Goal: Transaction & Acquisition: Subscribe to service/newsletter

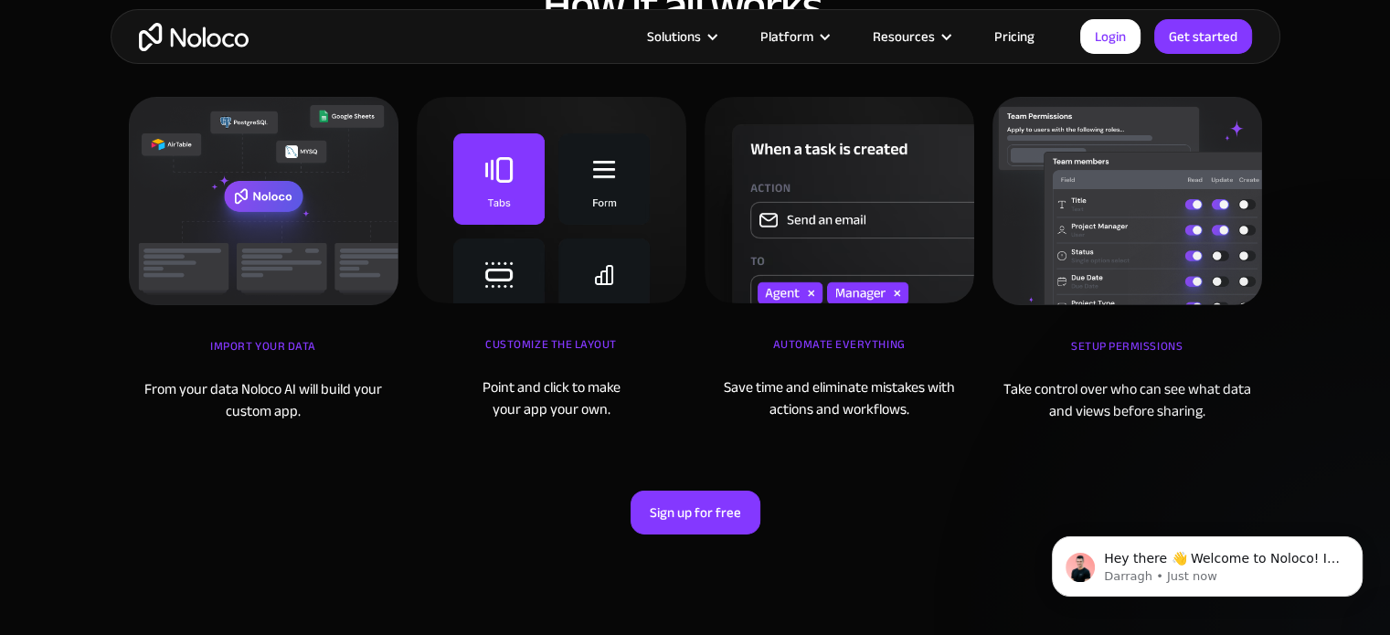
scroll to position [6307, 0]
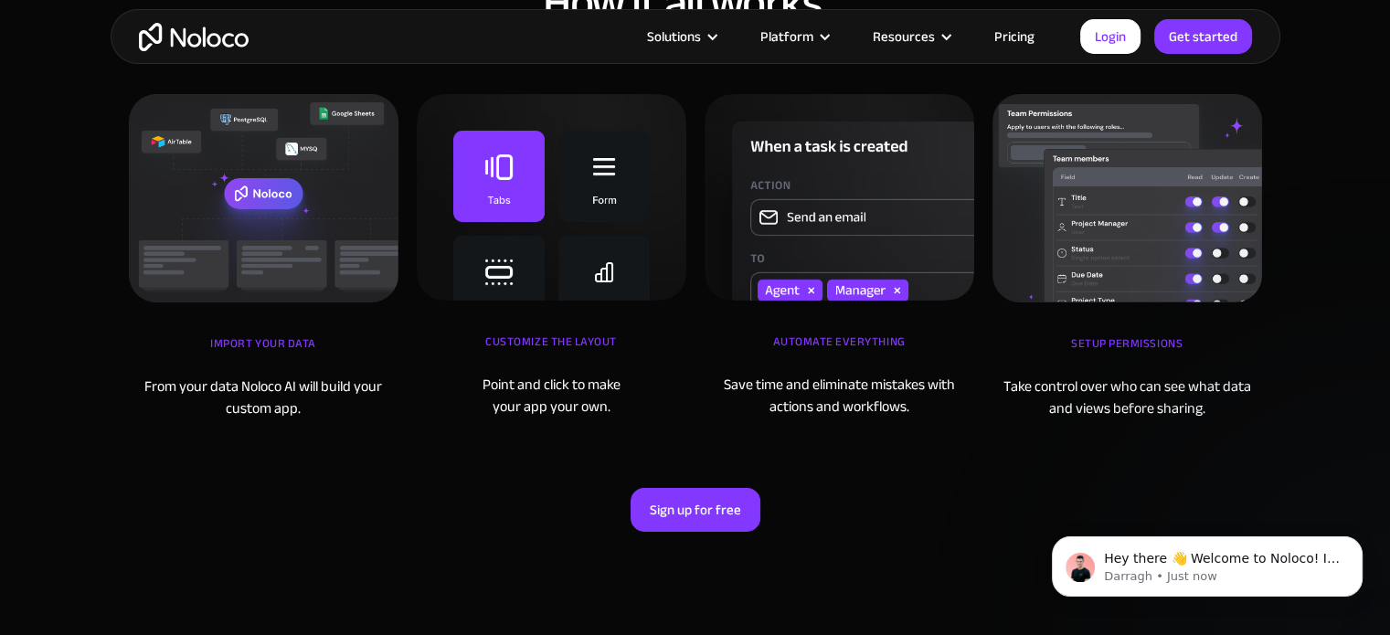
click at [1016, 46] on link "Pricing" at bounding box center [1015, 37] width 86 height 24
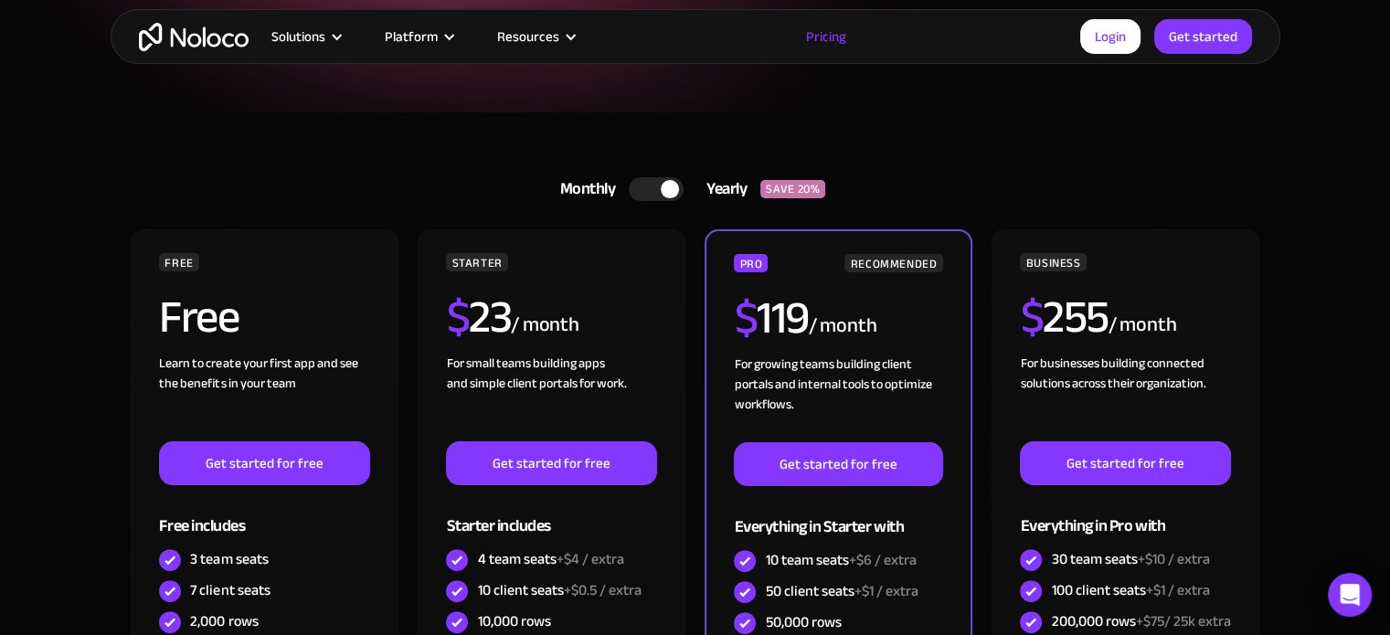
scroll to position [366, 0]
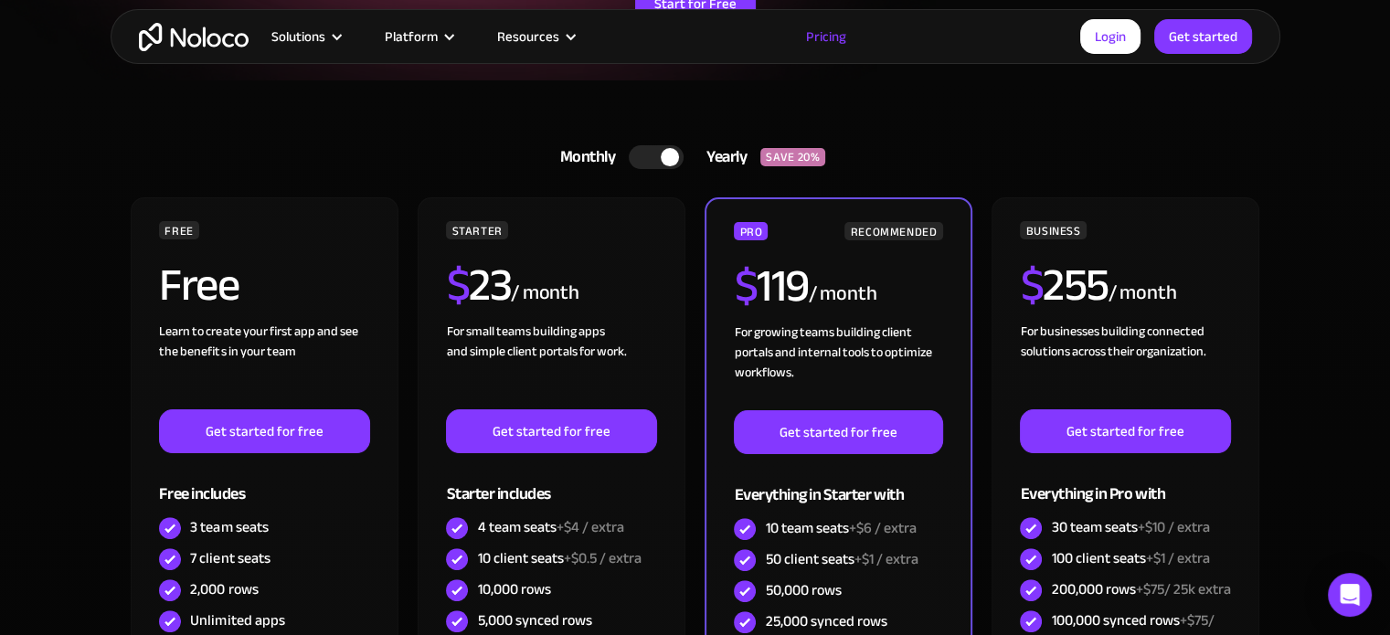
click at [666, 160] on div at bounding box center [670, 157] width 18 height 18
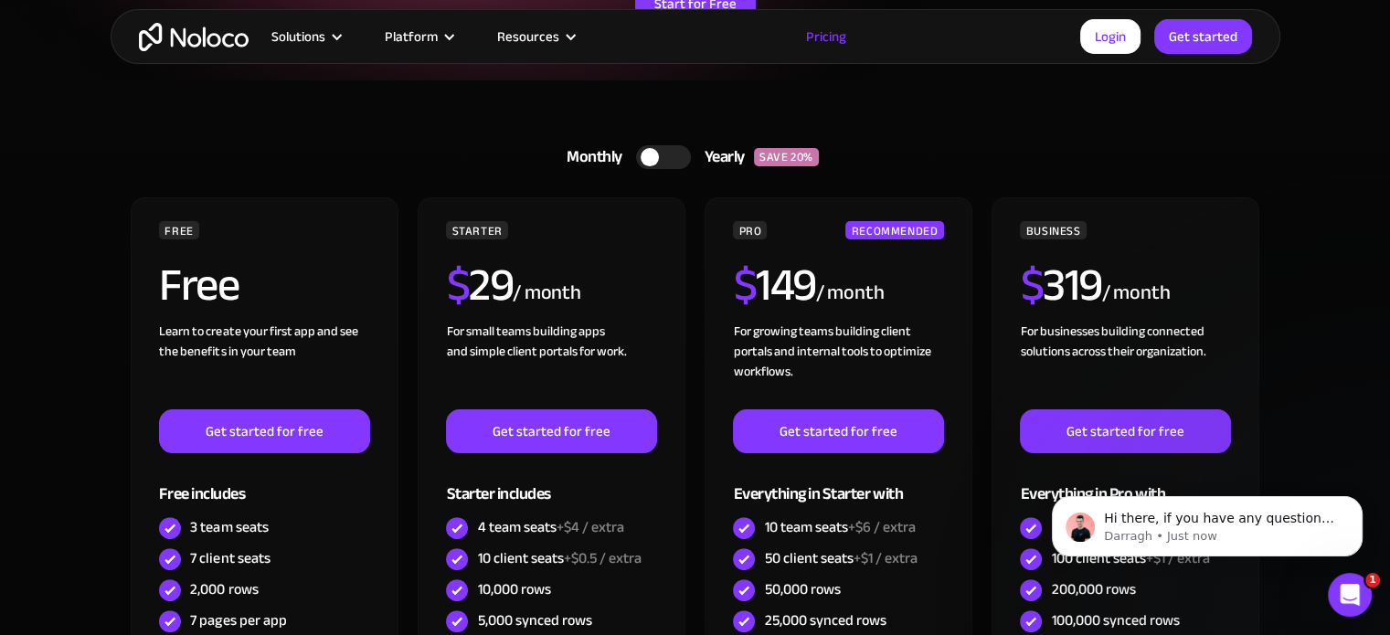
scroll to position [0, 0]
click at [654, 154] on div at bounding box center [650, 157] width 18 height 18
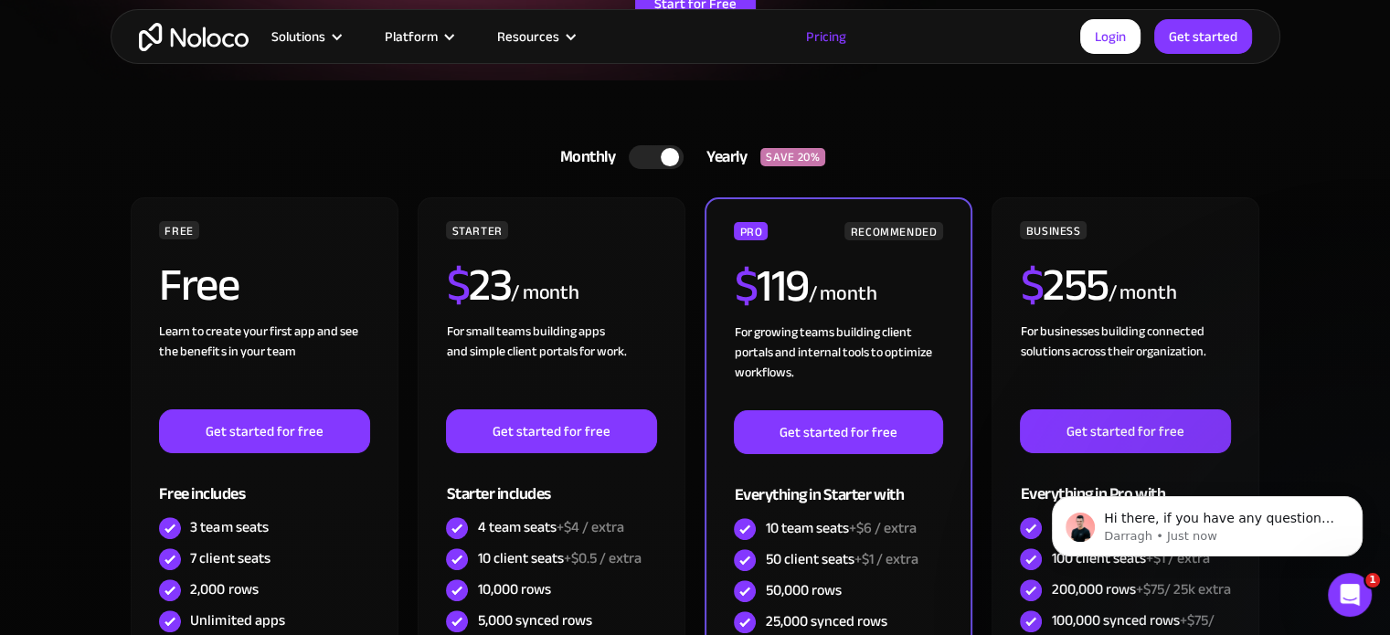
click at [654, 154] on div at bounding box center [656, 157] width 55 height 24
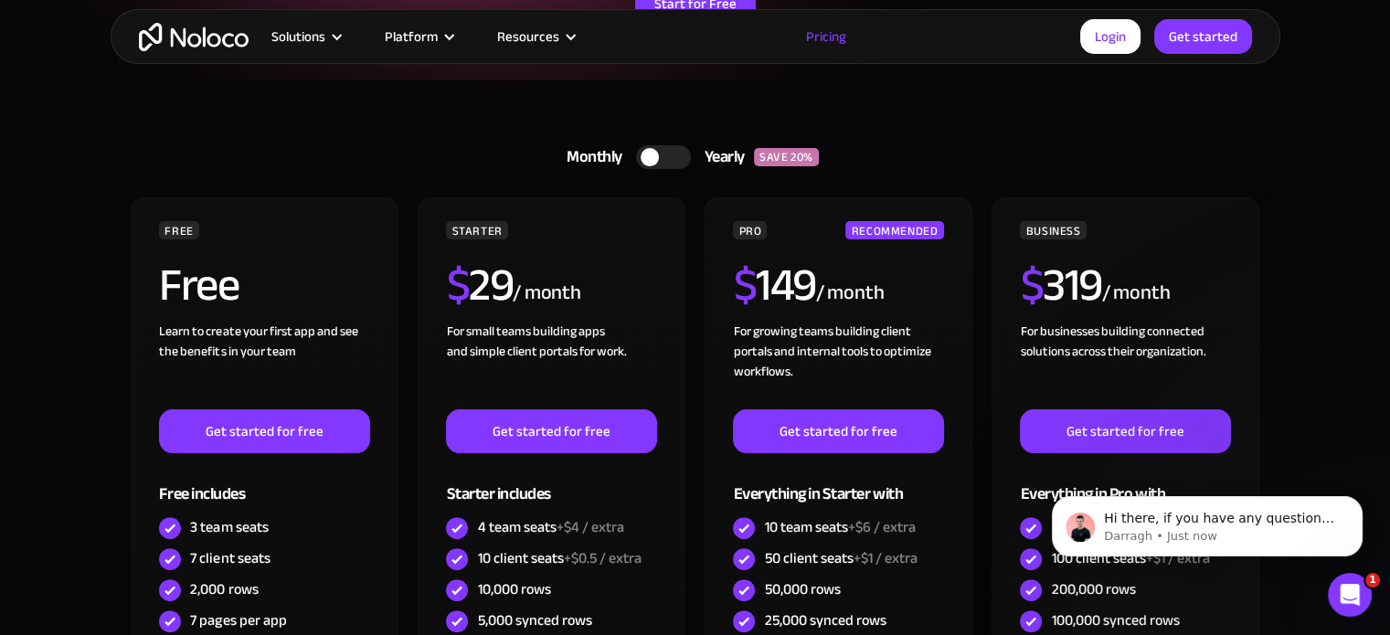
click at [654, 154] on div at bounding box center [650, 157] width 18 height 18
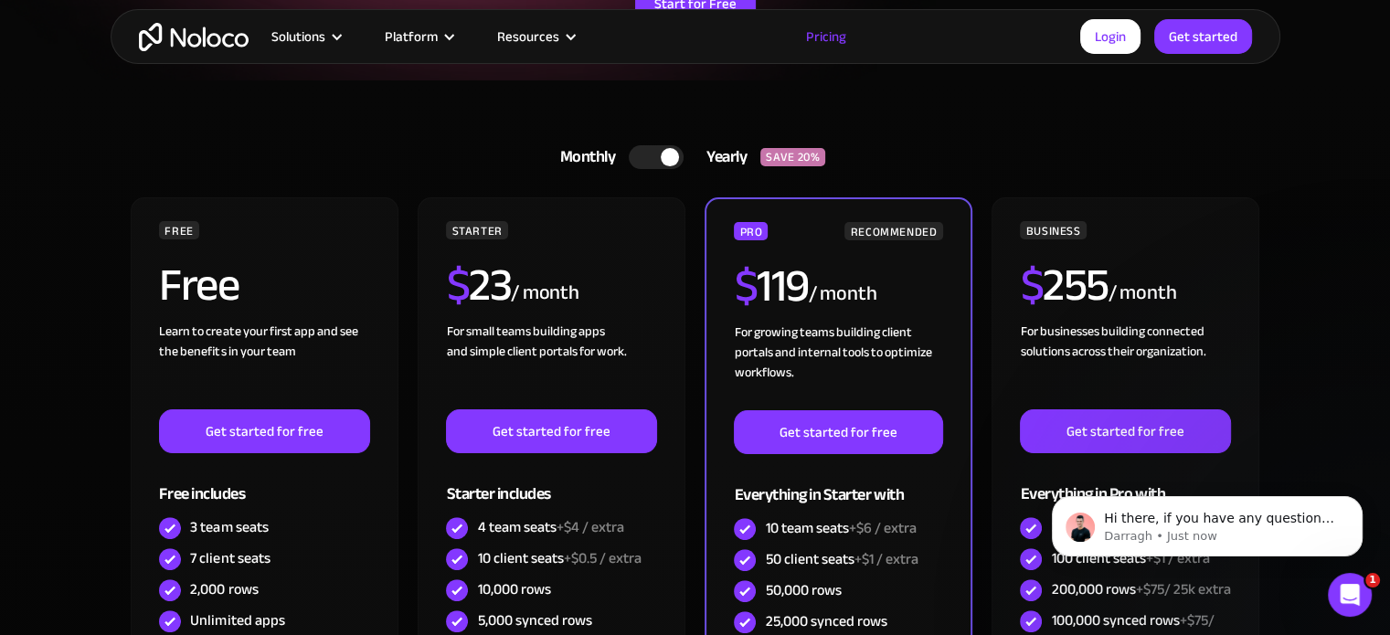
click at [1078, 146] on div "Monthly Yearly SAVE 20% Monthly Yearly SAVE 20%" at bounding box center [695, 157] width 1133 height 44
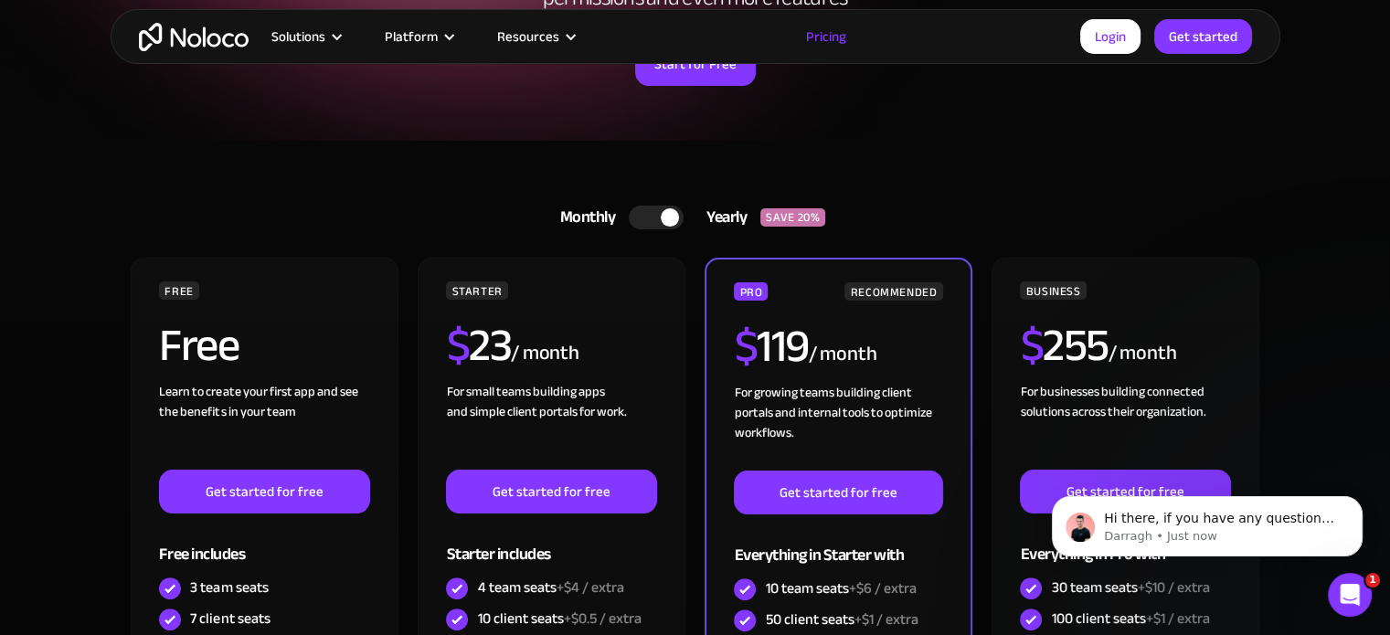
scroll to position [274, 0]
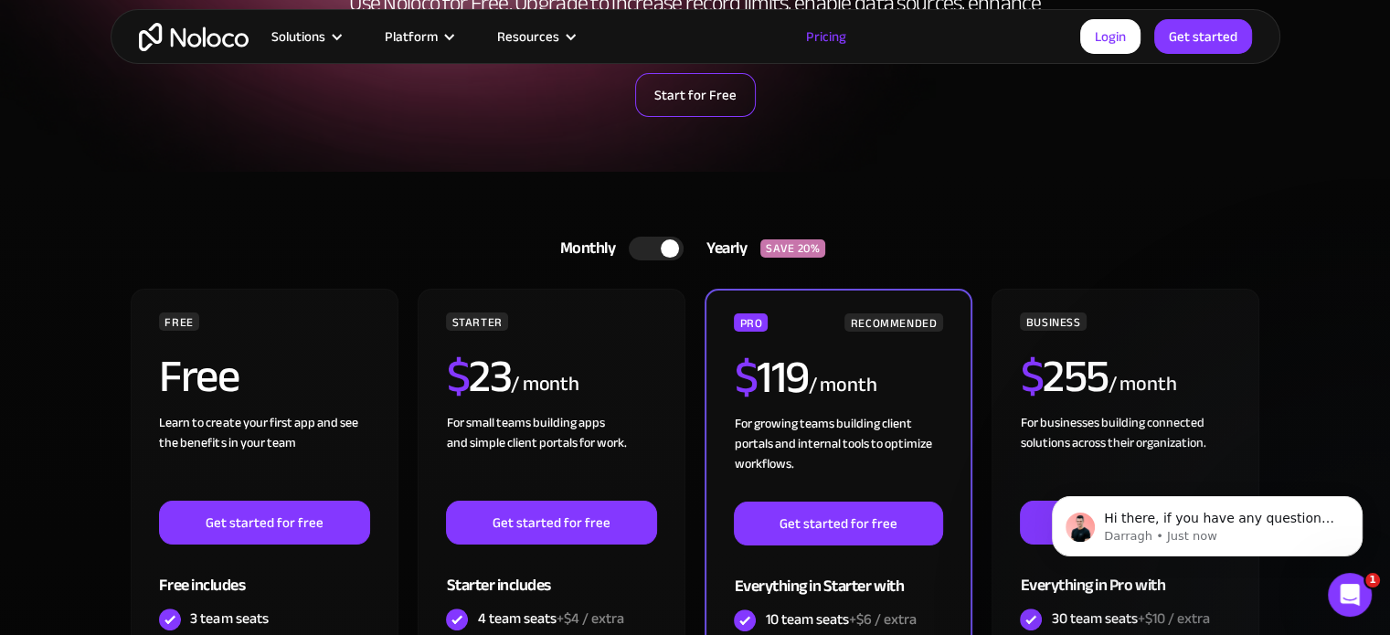
click at [720, 93] on link "Start for Free" at bounding box center [695, 95] width 121 height 44
